Goal: Task Accomplishment & Management: Manage account settings

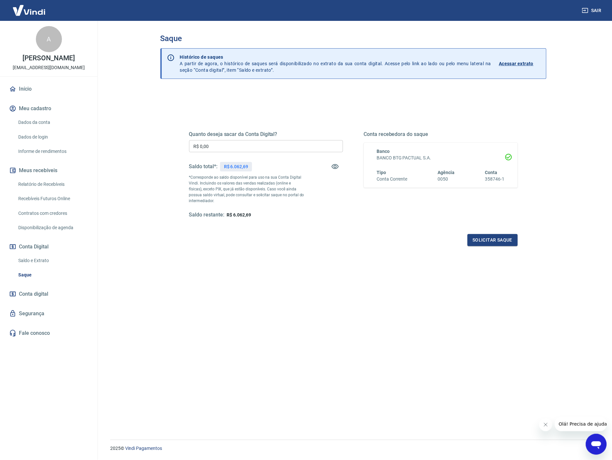
click at [288, 196] on p "*Corresponde ao saldo disponível para uso na sua Conta Digital Vindi. Incluindo…" at bounding box center [247, 189] width 116 height 29
drag, startPoint x: 247, startPoint y: 146, endPoint x: 156, endPoint y: 139, distance: 91.3
click at [156, 139] on div "Saque Histórico de saques A partir de agora, o histórico de saques será disponi…" at bounding box center [354, 226] width 402 height 411
type input "R$ 6.060,00"
click at [407, 246] on div "Solicitar saque" at bounding box center [353, 240] width 329 height 12
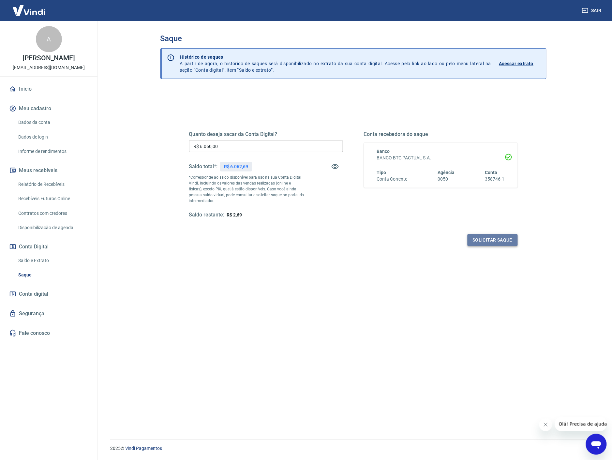
click at [482, 242] on button "Solicitar saque" at bounding box center [493, 240] width 50 height 12
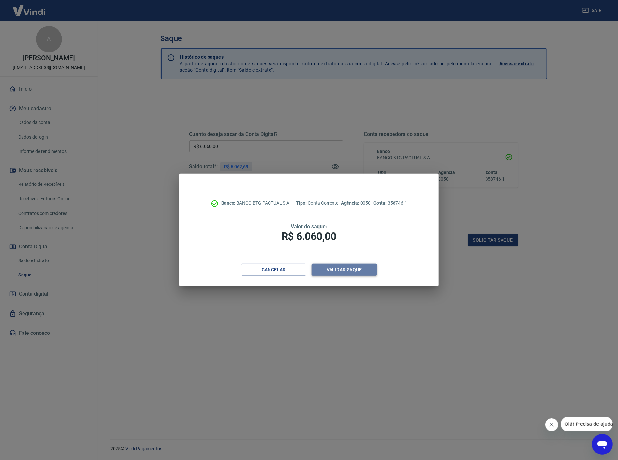
click at [352, 267] on button "Validar saque" at bounding box center [344, 270] width 65 height 12
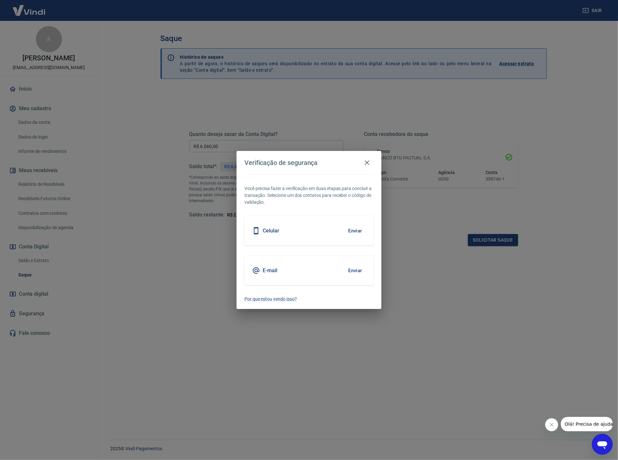
click at [360, 270] on button "Enviar" at bounding box center [355, 271] width 21 height 14
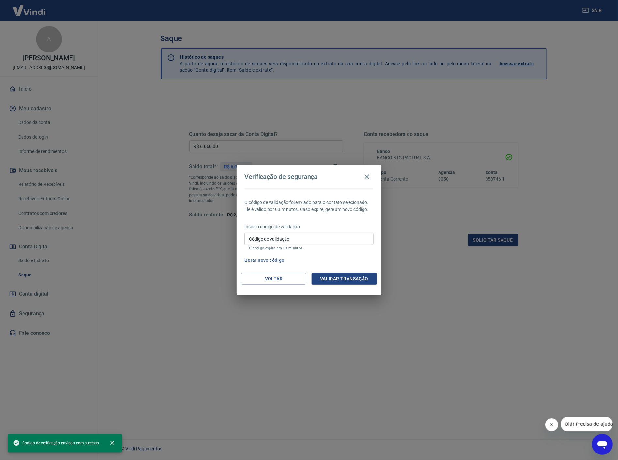
click at [313, 234] on input "Código de validação" at bounding box center [308, 239] width 129 height 12
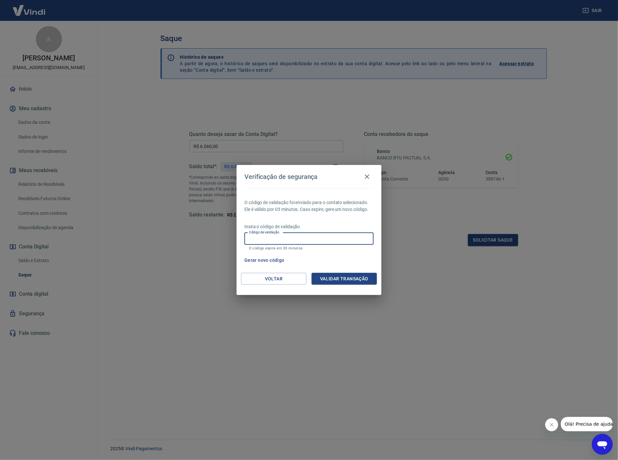
paste input "445702"
type input "445702"
click at [344, 285] on div "Voltar Validar transação" at bounding box center [309, 284] width 145 height 23
click at [343, 280] on button "Validar transação" at bounding box center [344, 279] width 65 height 12
